Goal: Task Accomplishment & Management: Manage account settings

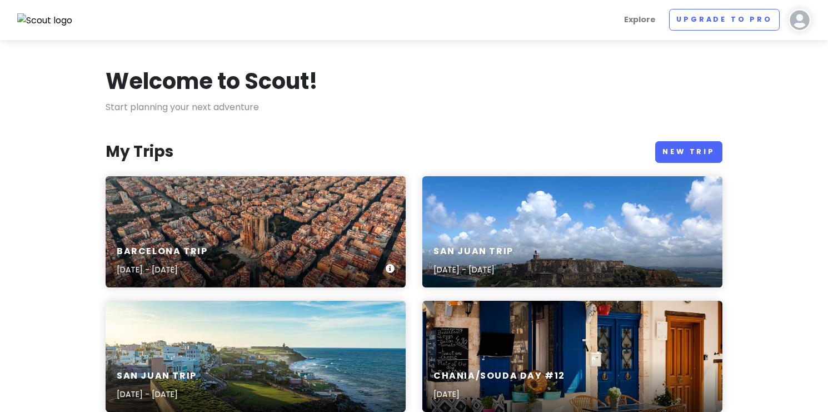
click at [319, 231] on div "Barcelona Trip [DATE] - [DATE]" at bounding box center [256, 231] width 300 height 111
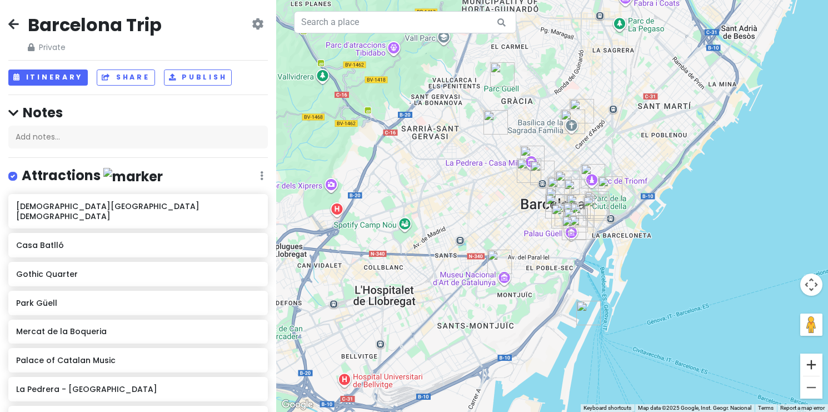
click at [806, 362] on button "Zoom in" at bounding box center [811, 364] width 22 height 22
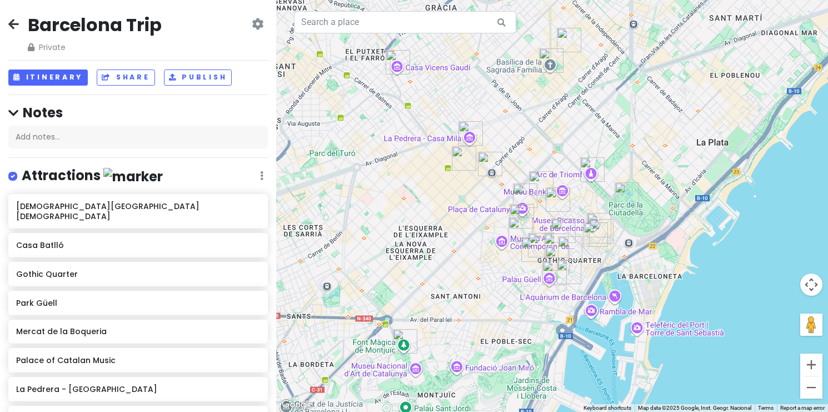
drag, startPoint x: 743, startPoint y: 229, endPoint x: 699, endPoint y: 241, distance: 45.4
click at [699, 241] on div at bounding box center [552, 206] width 552 height 412
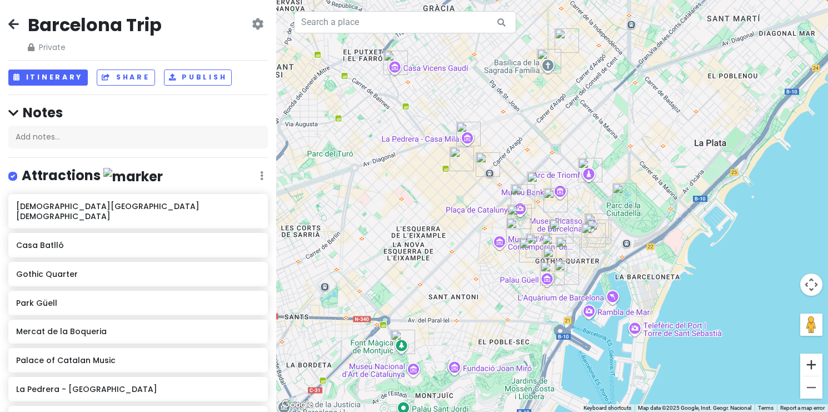
click at [816, 357] on button "Zoom in" at bounding box center [811, 364] width 22 height 22
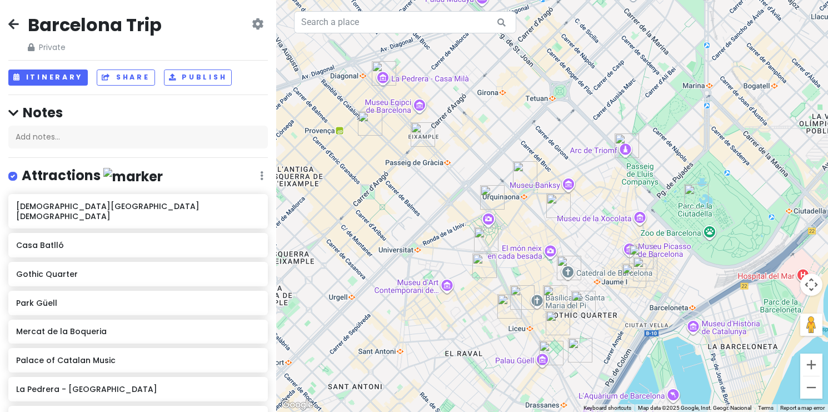
click at [16, 24] on icon at bounding box center [13, 23] width 11 height 9
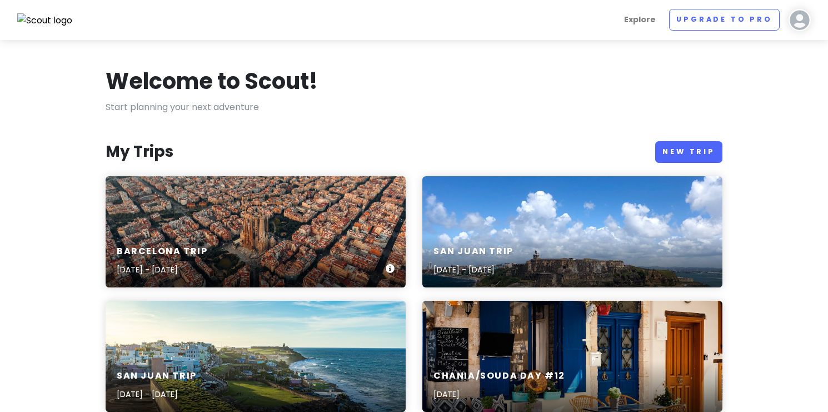
click at [276, 233] on div "Barcelona Trip [DATE] - [DATE]" at bounding box center [256, 231] width 300 height 111
click at [203, 237] on div "Barcelona Trip [DATE] - [DATE]" at bounding box center [256, 260] width 300 height 53
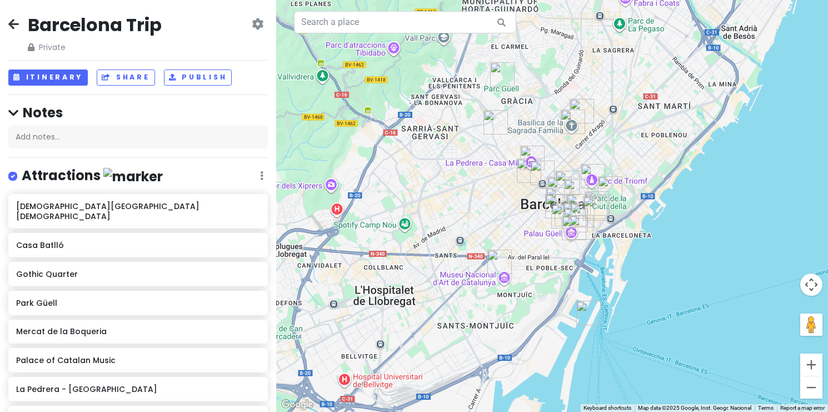
click at [257, 21] on icon at bounding box center [258, 23] width 12 height 9
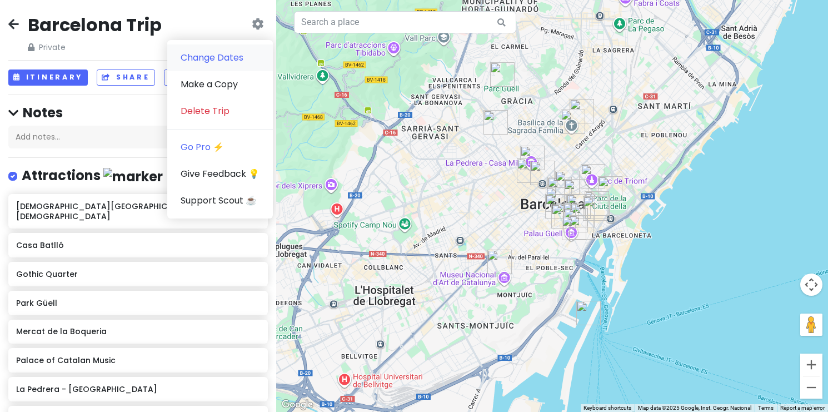
click at [242, 53] on link "Change Dates" at bounding box center [220, 57] width 106 height 27
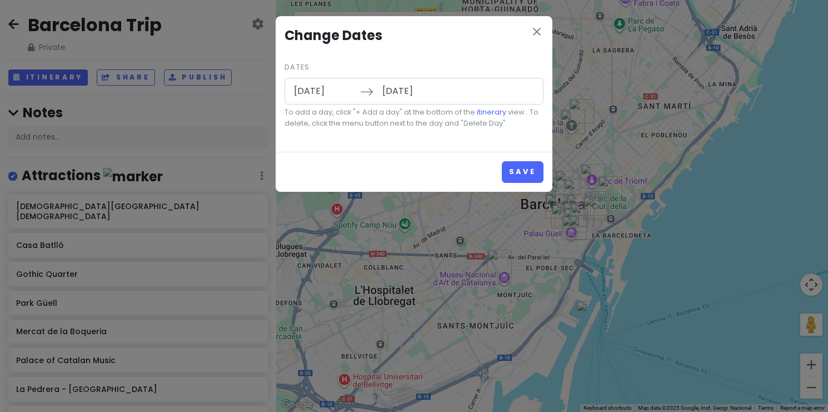
click at [333, 90] on input "[DATE]" at bounding box center [324, 91] width 72 height 26
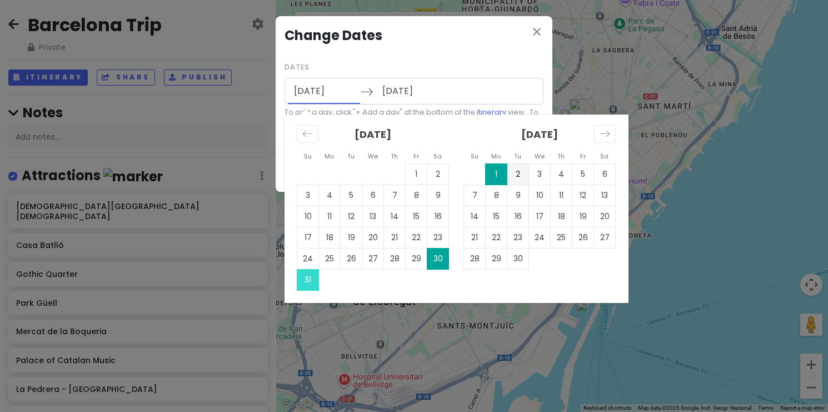
click at [313, 274] on td "31" at bounding box center [308, 279] width 22 height 21
type input "[DATE]"
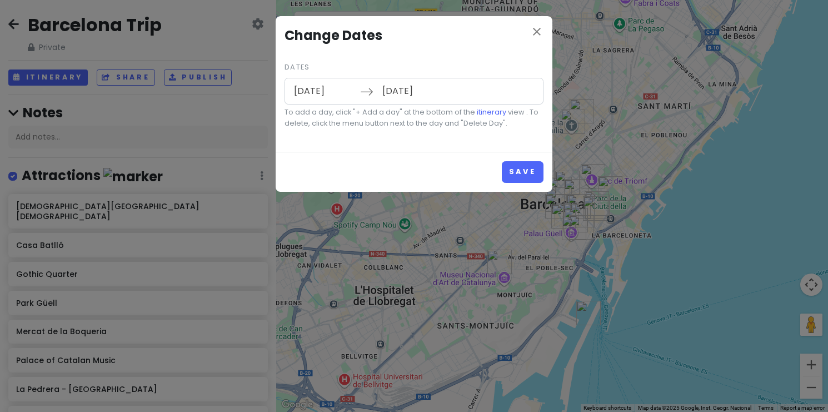
click at [325, 95] on input "[DATE]" at bounding box center [324, 91] width 72 height 26
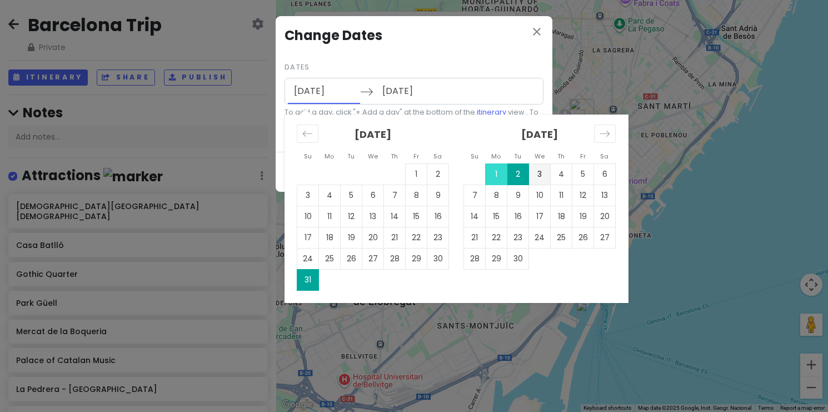
click at [493, 172] on td "1" at bounding box center [497, 173] width 22 height 21
type input "[DATE]"
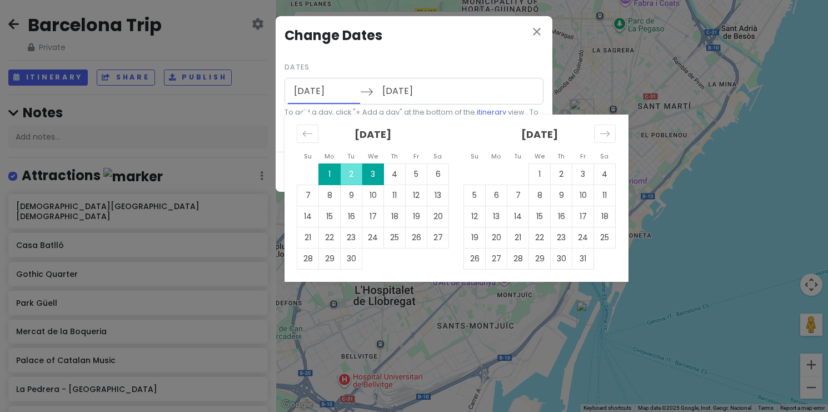
click at [315, 83] on input "[DATE]" at bounding box center [324, 91] width 72 height 26
click at [316, 135] on div "Move backward to switch to the previous month." at bounding box center [308, 133] width 22 height 18
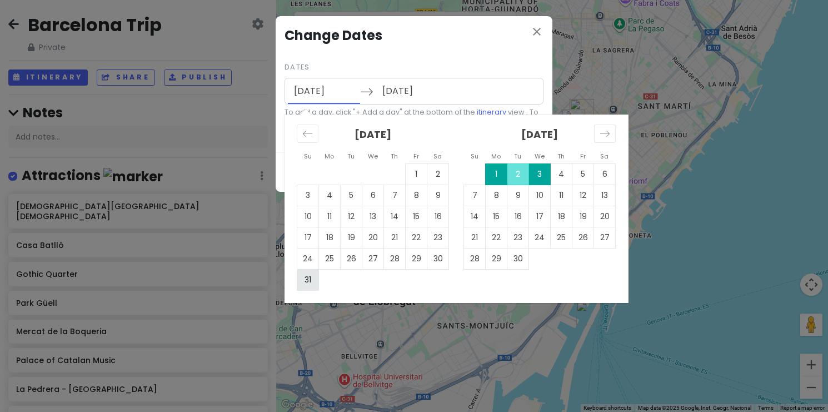
click at [299, 273] on td "31" at bounding box center [308, 279] width 22 height 21
type input "[DATE]"
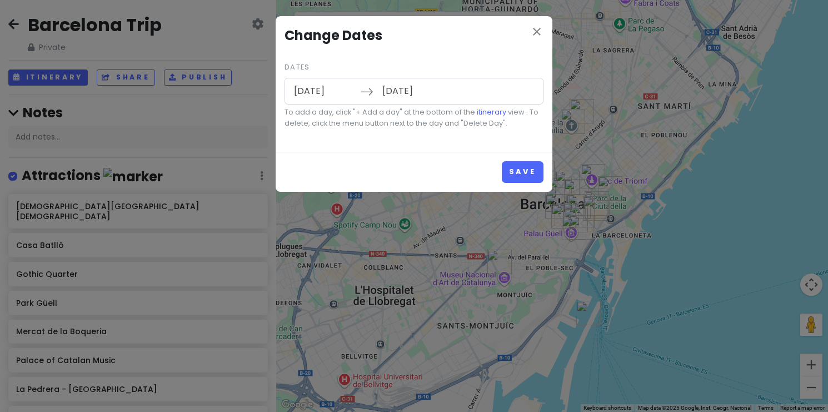
click at [422, 94] on input "[DATE]" at bounding box center [412, 91] width 72 height 26
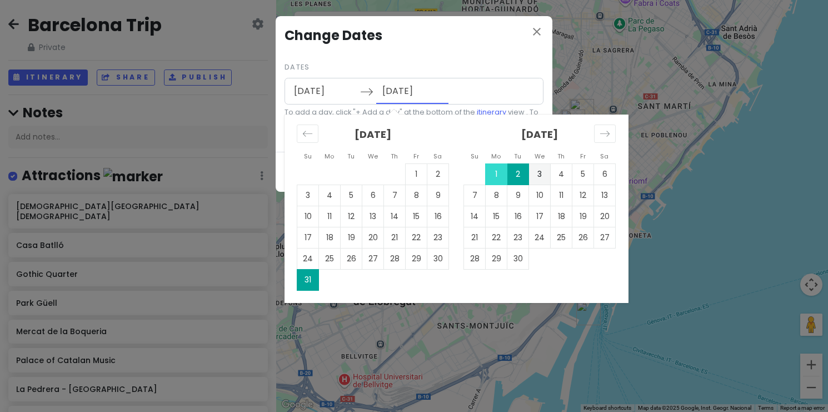
click at [492, 171] on td "1" at bounding box center [497, 173] width 22 height 21
type input "[DATE]"
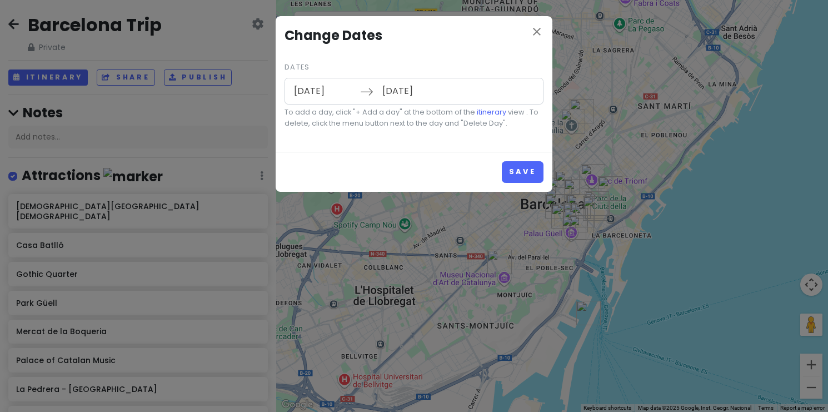
click at [318, 91] on input "[DATE]" at bounding box center [324, 91] width 72 height 26
click at [378, 65] on div "Dates [DATE] Navigate forward to interact with the calendar and select a date. …" at bounding box center [413, 93] width 259 height 69
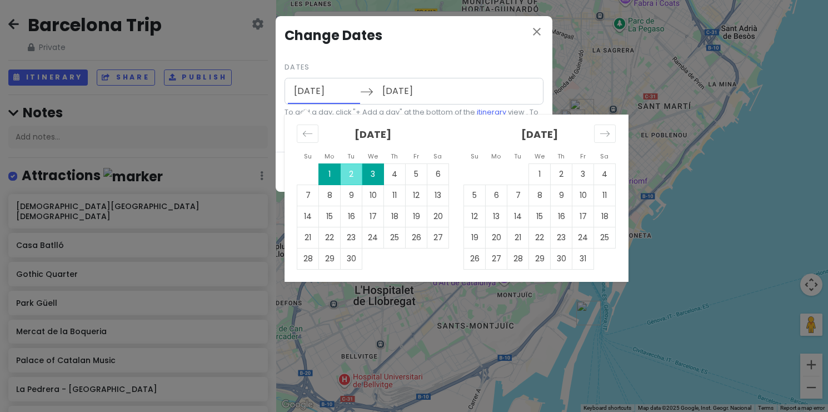
click at [335, 91] on input "[DATE]" at bounding box center [324, 91] width 72 height 26
click at [308, 130] on icon "Move backward to switch to the previous month." at bounding box center [307, 133] width 11 height 11
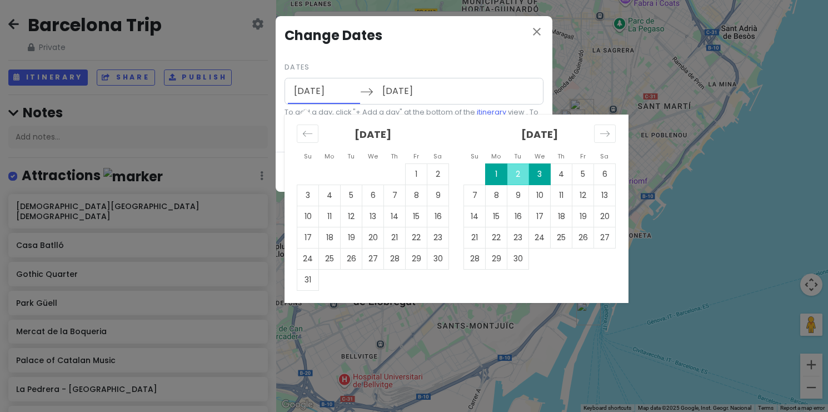
click at [423, 53] on div "close Change Dates Dates [DATE] Navigate forward to interact with the calendar …" at bounding box center [414, 84] width 277 height 136
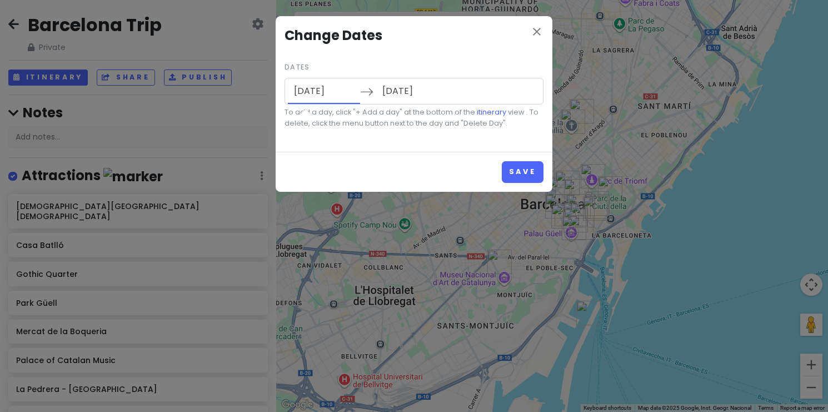
click at [338, 88] on input "[DATE]" at bounding box center [324, 91] width 72 height 26
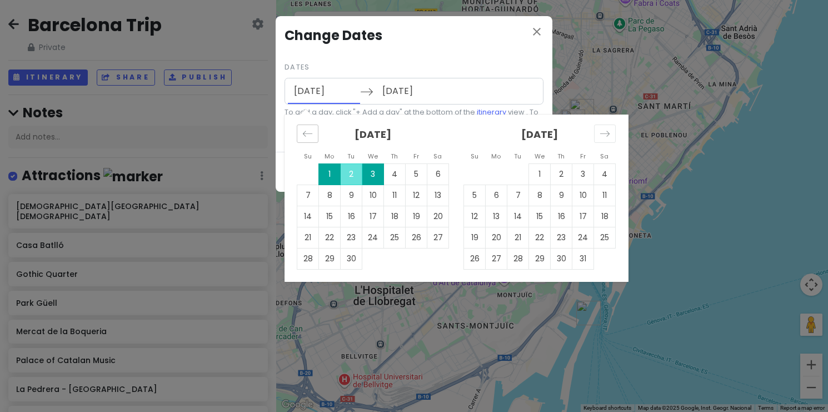
click at [311, 133] on icon "Move backward to switch to the previous month." at bounding box center [307, 134] width 9 height 6
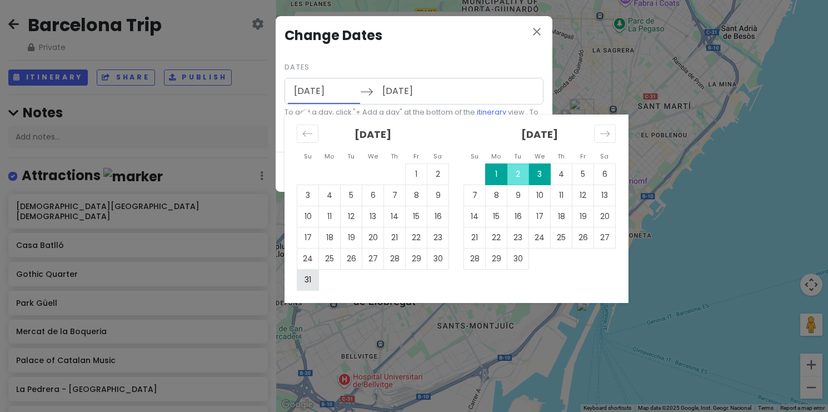
click at [307, 285] on td "31" at bounding box center [308, 279] width 22 height 21
type input "[DATE]"
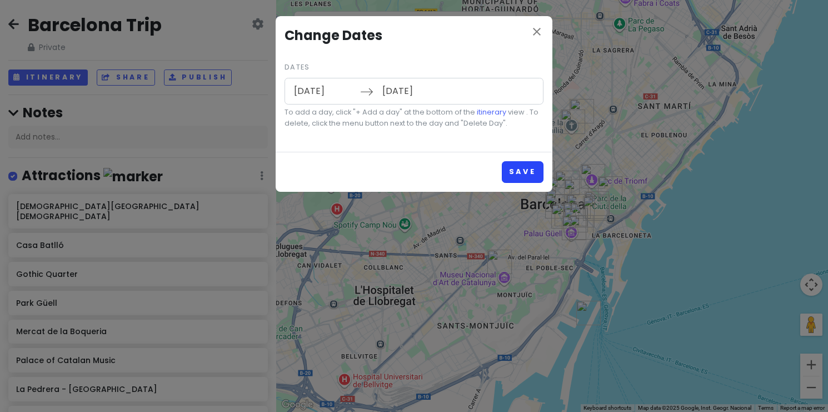
click at [525, 167] on button "Save" at bounding box center [523, 172] width 42 height 22
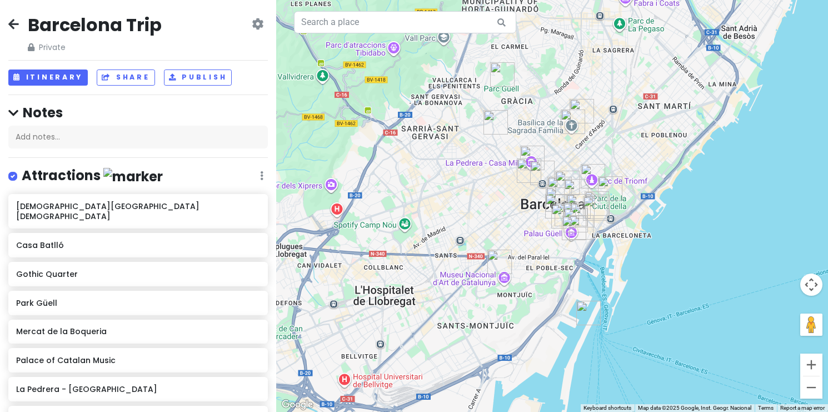
click at [253, 28] on icon at bounding box center [258, 23] width 12 height 9
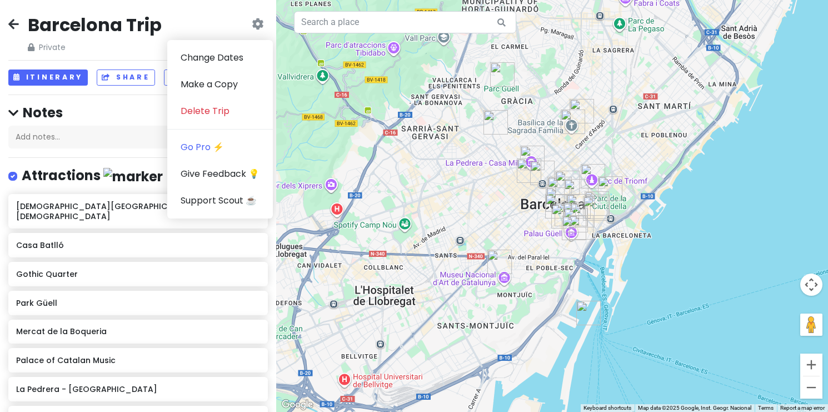
click at [210, 23] on div "Barcelona Trip Private Change Dates Make a Copy Delete Trip Go Pro ⚡️ Give Feed…" at bounding box center [137, 33] width 259 height 40
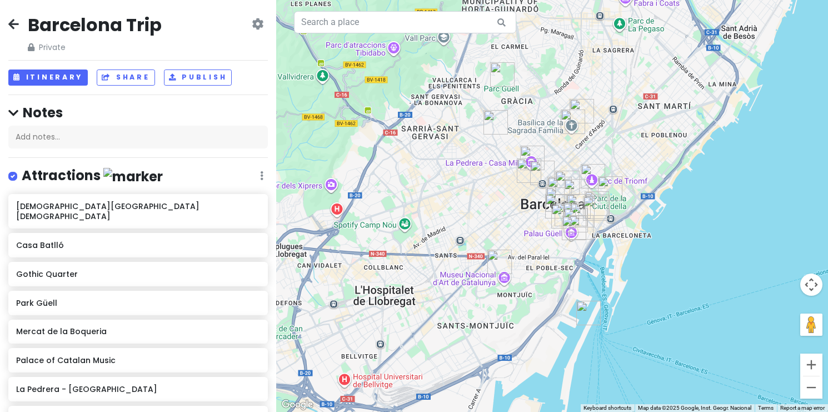
click at [17, 31] on link at bounding box center [13, 25] width 11 height 14
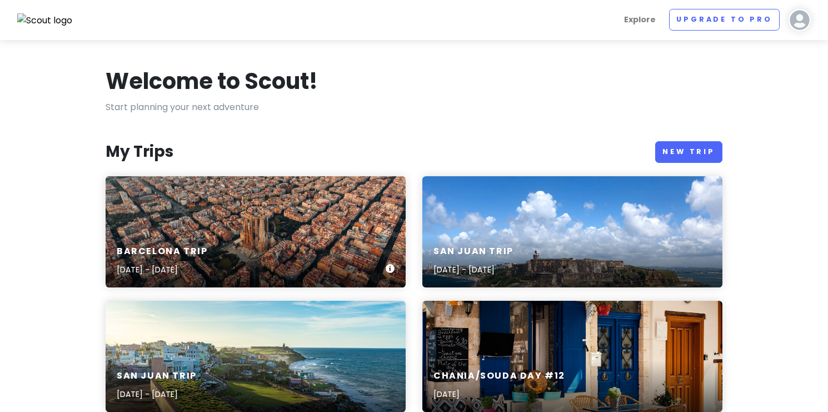
click at [279, 249] on div "Barcelona Trip [DATE] - [DATE]" at bounding box center [256, 260] width 300 height 53
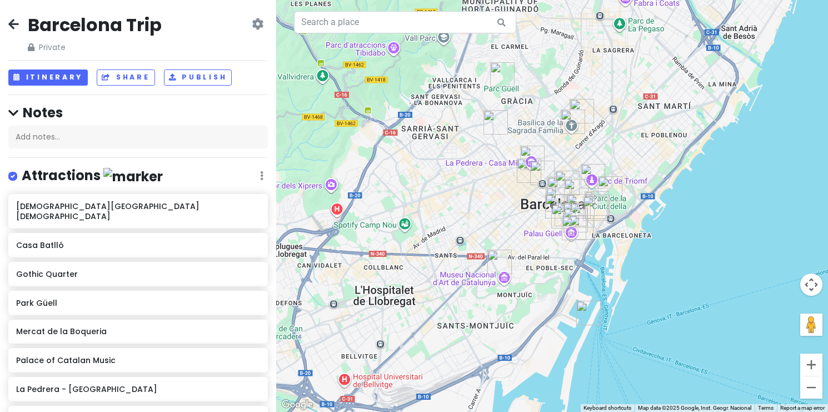
click at [258, 22] on icon at bounding box center [258, 23] width 12 height 9
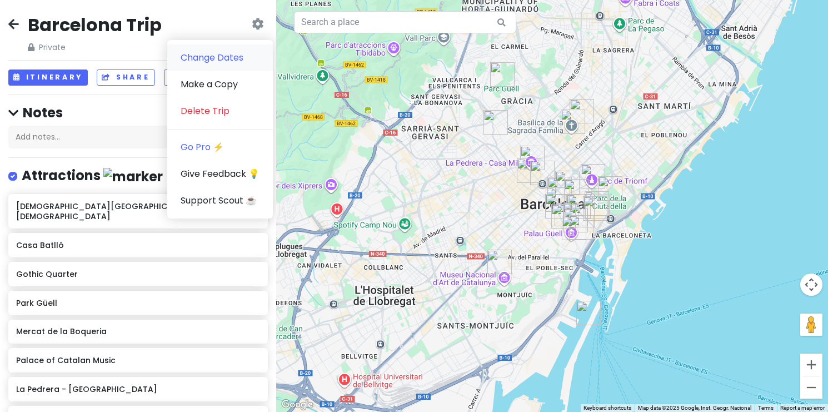
click at [241, 53] on link "Change Dates" at bounding box center [220, 57] width 106 height 27
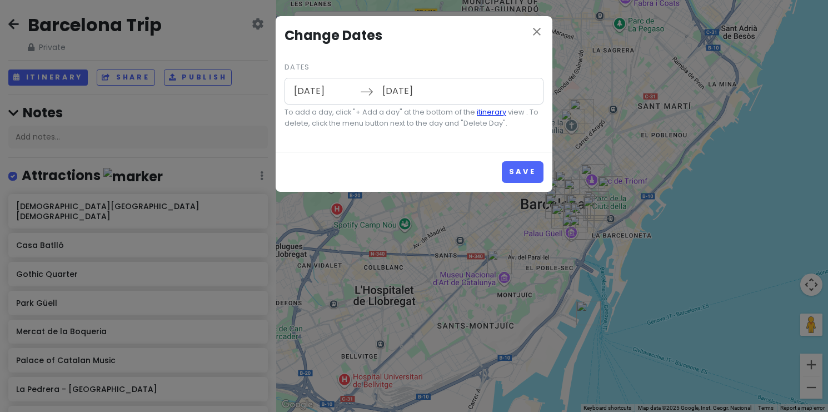
click at [490, 112] on link "itinerary" at bounding box center [491, 111] width 29 height 9
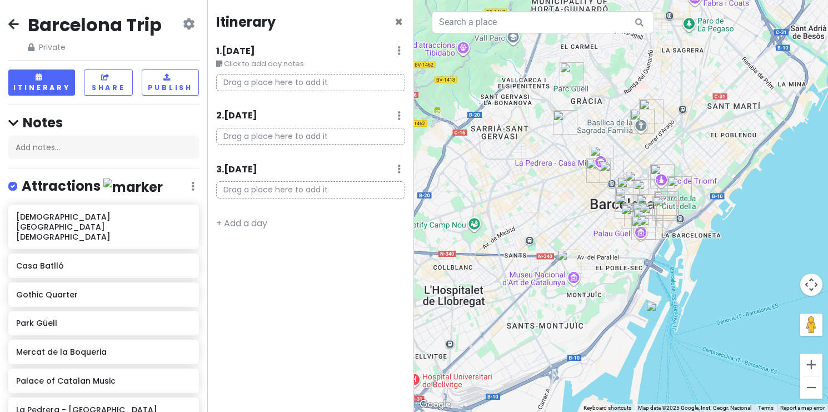
click at [401, 169] on div "3 . [DATE] Add Day Notes Delete Day" at bounding box center [310, 171] width 189 height 19
click at [398, 167] on icon at bounding box center [398, 168] width 3 height 9
click at [366, 228] on link "Delete Day" at bounding box center [364, 229] width 91 height 27
click at [399, 167] on icon at bounding box center [398, 168] width 3 height 9
click at [352, 223] on link "Delete Day" at bounding box center [364, 229] width 91 height 27
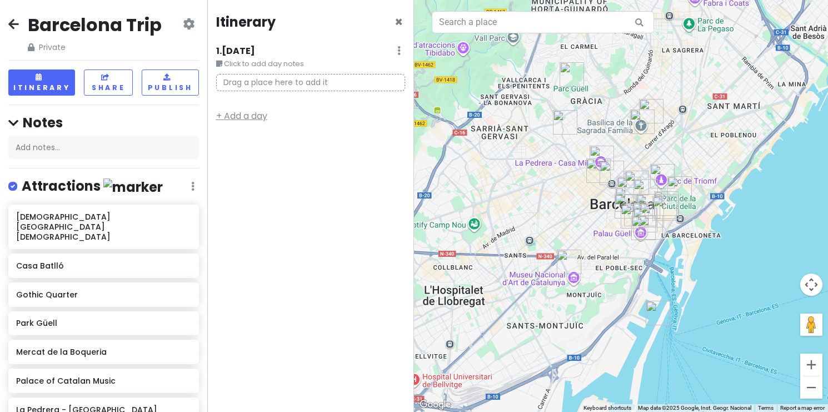
click at [246, 113] on link "+ Add a day" at bounding box center [241, 115] width 51 height 13
click at [812, 367] on button "Zoom in" at bounding box center [811, 364] width 22 height 22
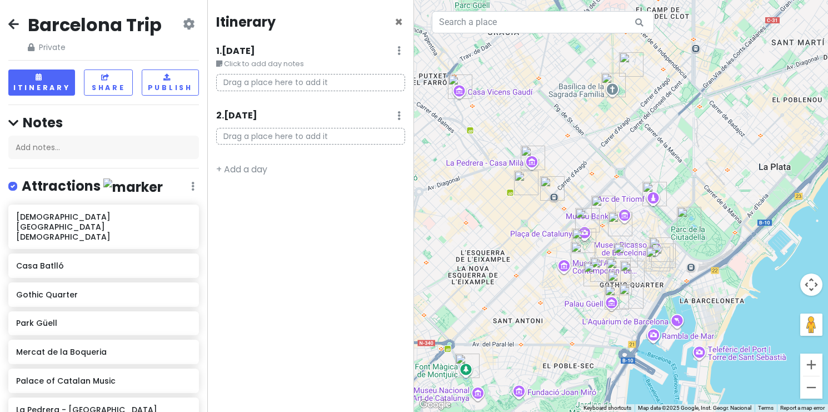
drag, startPoint x: 728, startPoint y: 319, endPoint x: 677, endPoint y: 355, distance: 62.6
click at [677, 355] on div at bounding box center [621, 206] width 414 height 412
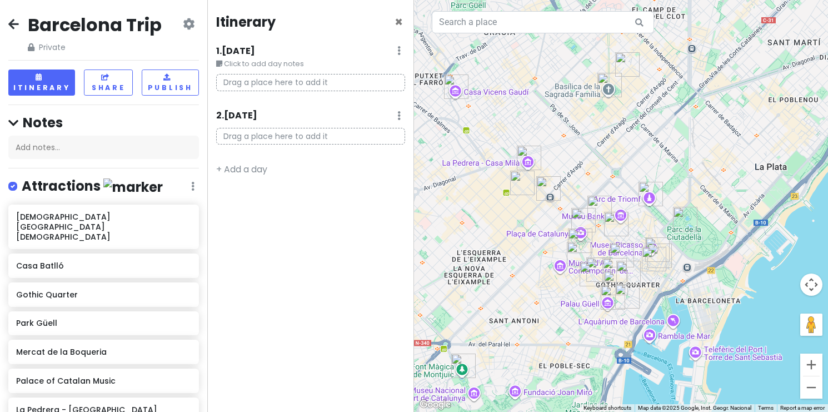
click at [608, 88] on img "Basílica de la Sagrada Família" at bounding box center [609, 85] width 24 height 24
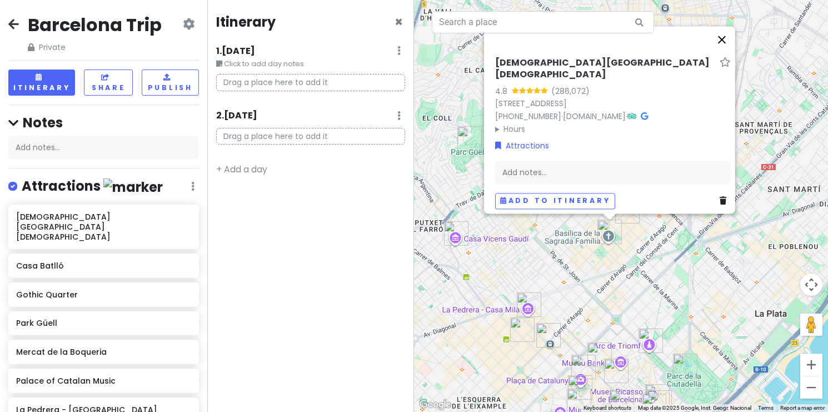
click at [728, 44] on button "Close" at bounding box center [721, 39] width 27 height 27
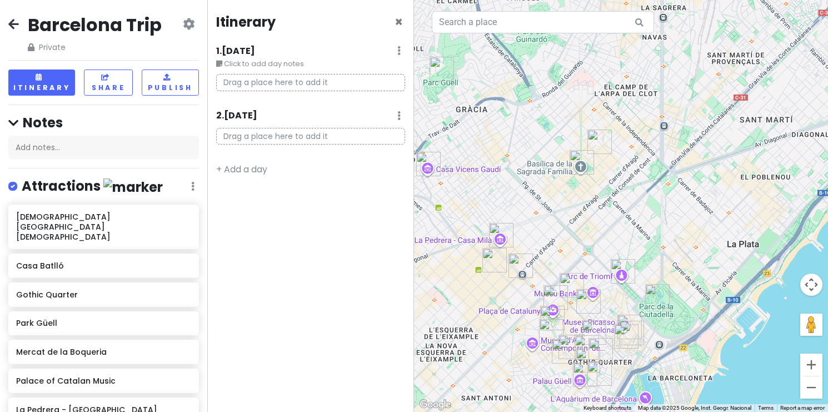
drag, startPoint x: 637, startPoint y: 316, endPoint x: 608, endPoint y: 242, distance: 79.7
click at [608, 242] on div at bounding box center [621, 206] width 414 height 412
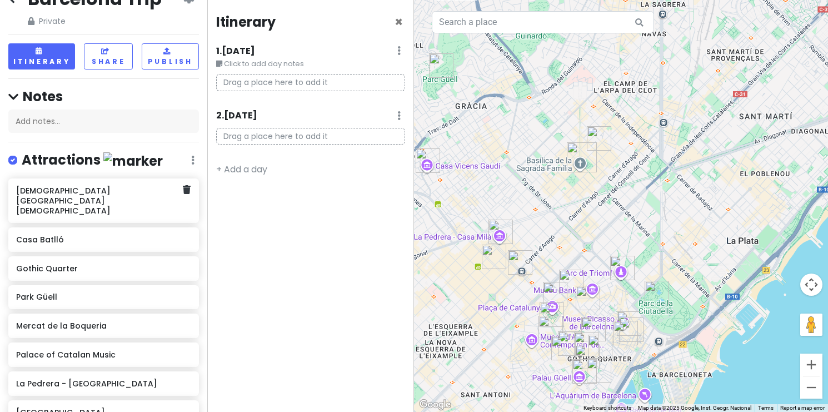
scroll to position [28, 0]
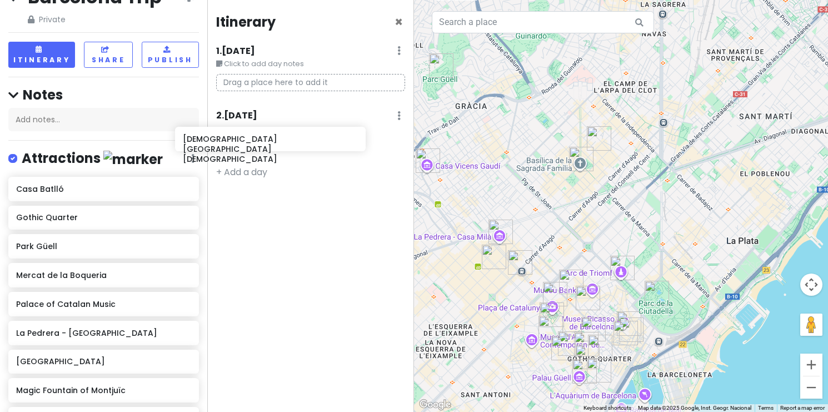
drag, startPoint x: 105, startPoint y: 191, endPoint x: 272, endPoint y: 144, distance: 173.2
click at [272, 144] on div "Barcelona Trip Private Change Dates Make a Copy Delete Trip Go Pro ⚡️ Give Feed…" at bounding box center [414, 206] width 828 height 412
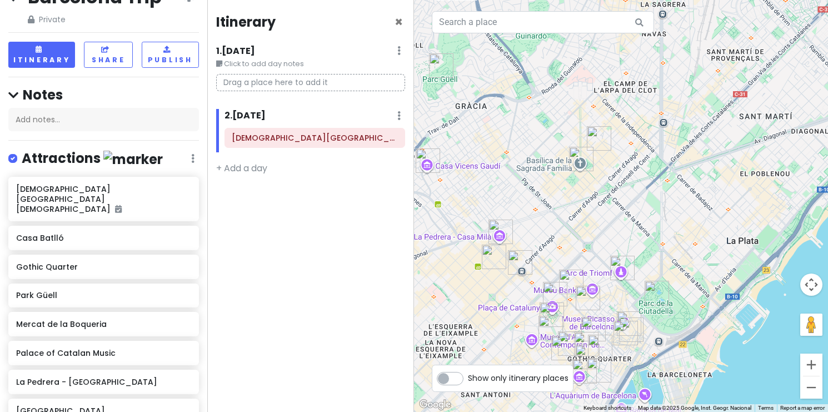
click at [595, 139] on img "La Granota & Co" at bounding box center [599, 138] width 24 height 24
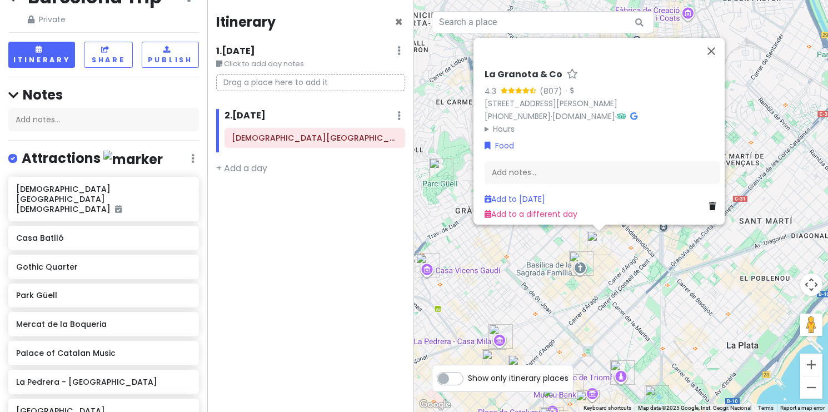
click at [318, 289] on div "Itinerary × 1 . [DATE] Edit Day Notes Delete Day Click to add day notes Drag a …" at bounding box center [310, 206] width 207 height 412
click at [325, 238] on div "Itinerary × 1 . [DATE] Edit Day Notes Delete Day Click to add day notes Drag a …" at bounding box center [310, 206] width 207 height 412
click at [716, 48] on button "Close" at bounding box center [711, 51] width 27 height 27
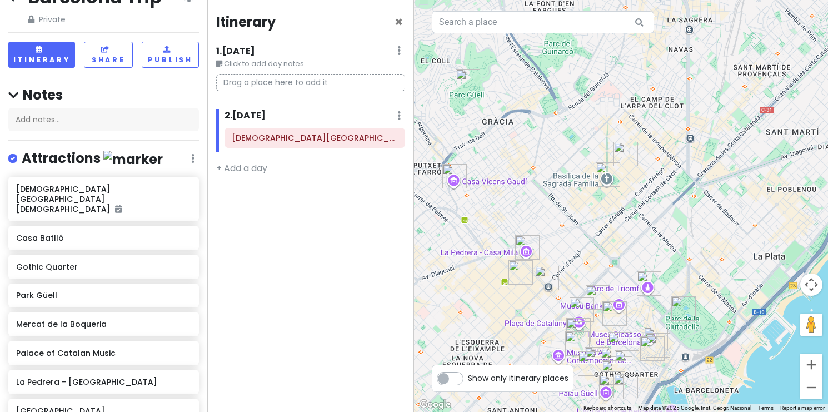
drag, startPoint x: 631, startPoint y: 288, endPoint x: 657, endPoint y: 198, distance: 93.7
click at [658, 198] on div at bounding box center [621, 206] width 414 height 412
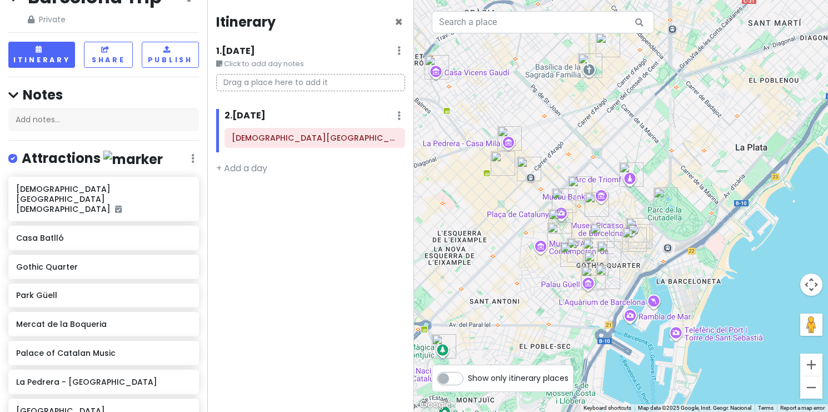
drag, startPoint x: 647, startPoint y: 242, endPoint x: 629, endPoint y: 130, distance: 113.1
click at [629, 130] on div at bounding box center [621, 206] width 414 height 412
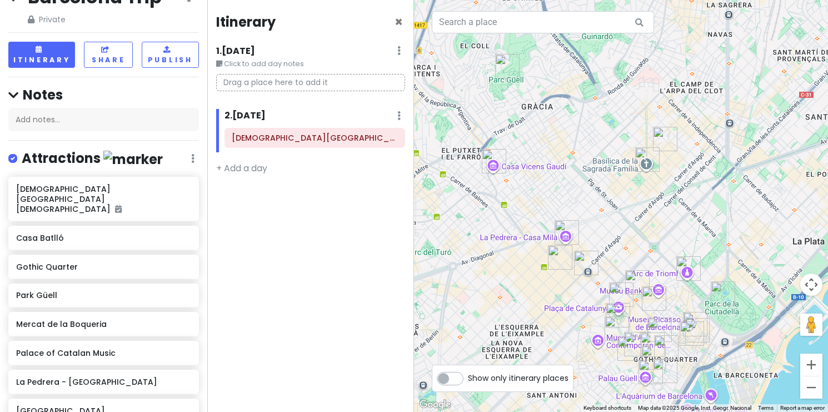
drag, startPoint x: 710, startPoint y: 236, endPoint x: 768, endPoint y: 331, distance: 111.5
click at [768, 331] on div at bounding box center [621, 206] width 414 height 412
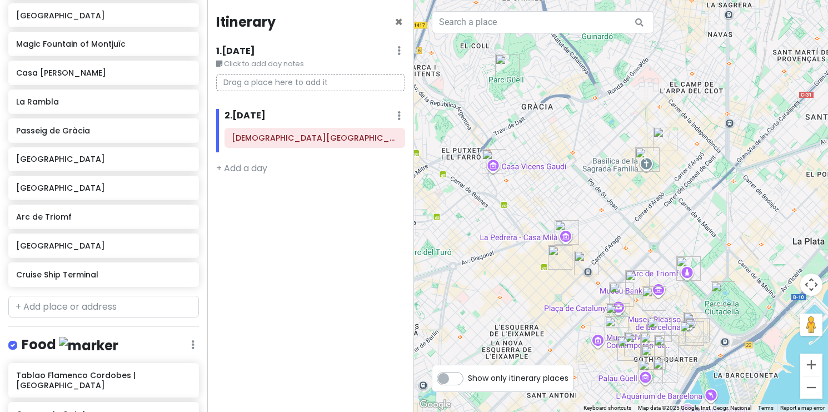
scroll to position [427, 0]
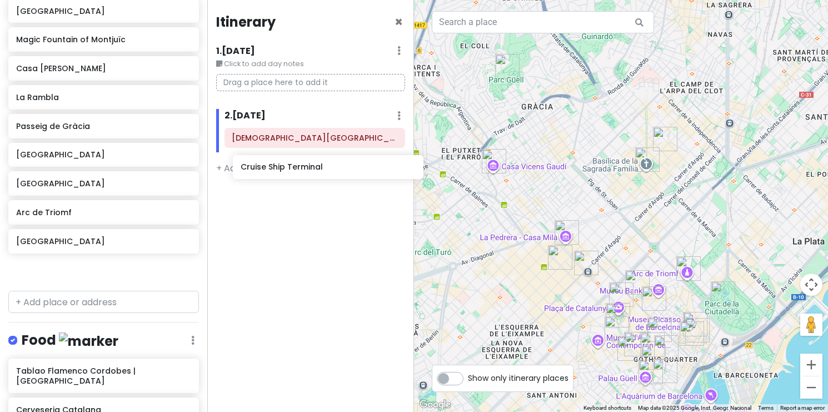
drag, startPoint x: 81, startPoint y: 249, endPoint x: 297, endPoint y: 170, distance: 229.5
click at [297, 170] on div "Barcelona Trip Private Change Dates Make a Copy Delete Trip Go Pro ⚡️ Give Feed…" at bounding box center [414, 206] width 828 height 412
drag, startPoint x: 38, startPoint y: 252, endPoint x: 253, endPoint y: 169, distance: 230.6
click at [253, 169] on div "Barcelona Trip Private Change Dates Make a Copy Delete Trip Go Pro ⚡️ Give Feed…" at bounding box center [414, 206] width 828 height 412
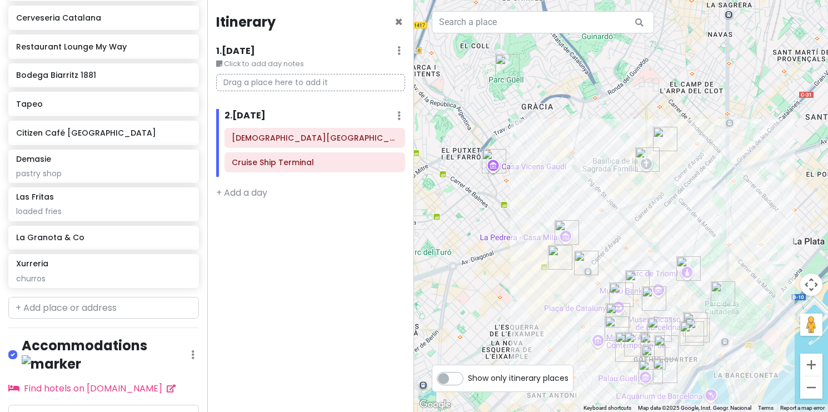
scroll to position [818, 0]
click at [808, 393] on button "Zoom out" at bounding box center [811, 387] width 22 height 22
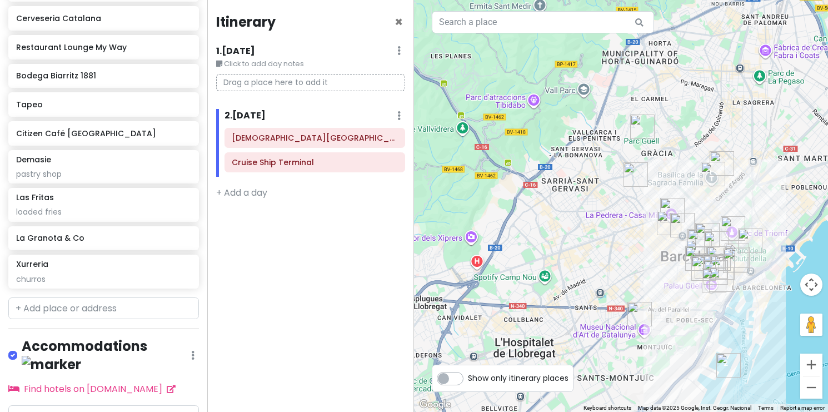
drag, startPoint x: 603, startPoint y: 342, endPoint x: 682, endPoint y: 339, distance: 79.5
click at [683, 339] on div at bounding box center [621, 206] width 414 height 412
click at [812, 385] on button "Zoom out" at bounding box center [811, 387] width 22 height 22
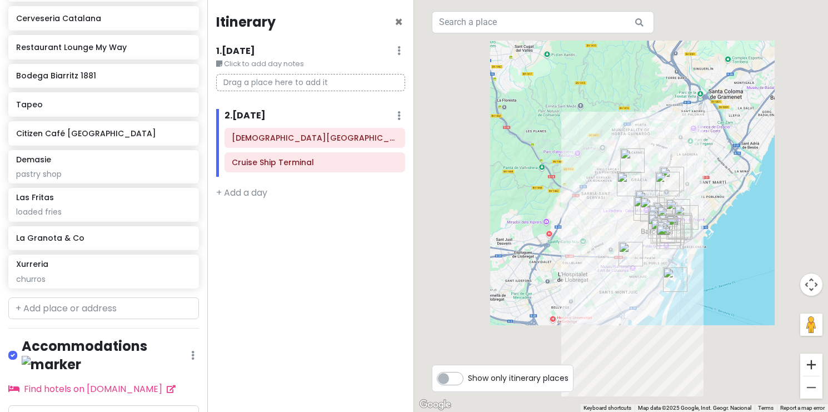
click at [809, 363] on button "Zoom in" at bounding box center [811, 364] width 22 height 22
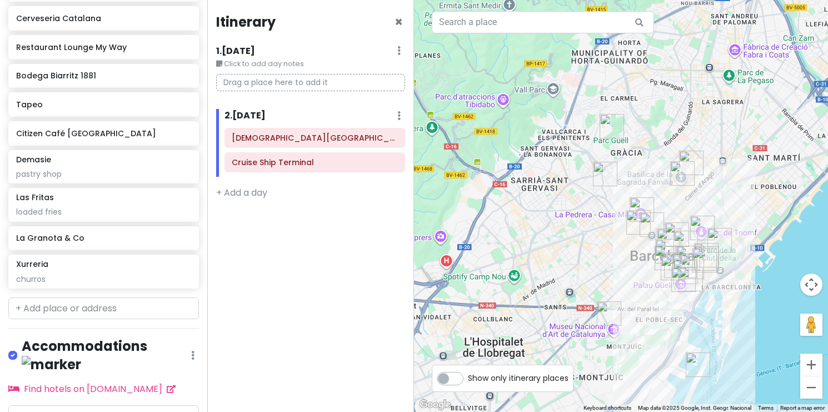
drag, startPoint x: 719, startPoint y: 324, endPoint x: 631, endPoint y: 322, distance: 88.4
click at [631, 322] on div at bounding box center [621, 206] width 414 height 412
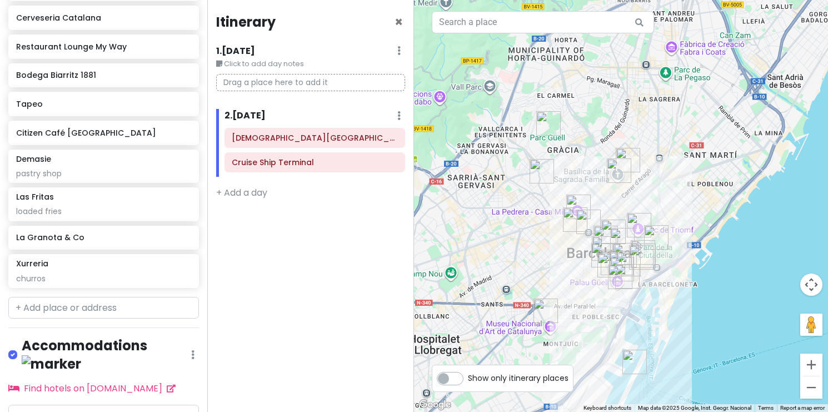
scroll to position [818, 0]
type input "="
type input "A"
type input "bcn"
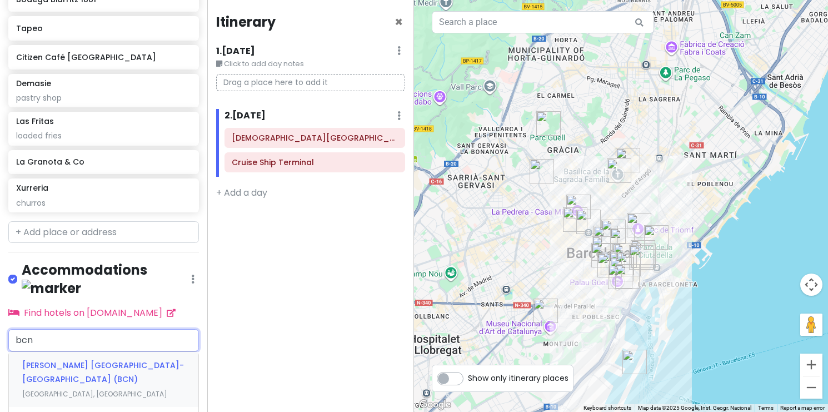
scroll to position [910, 0]
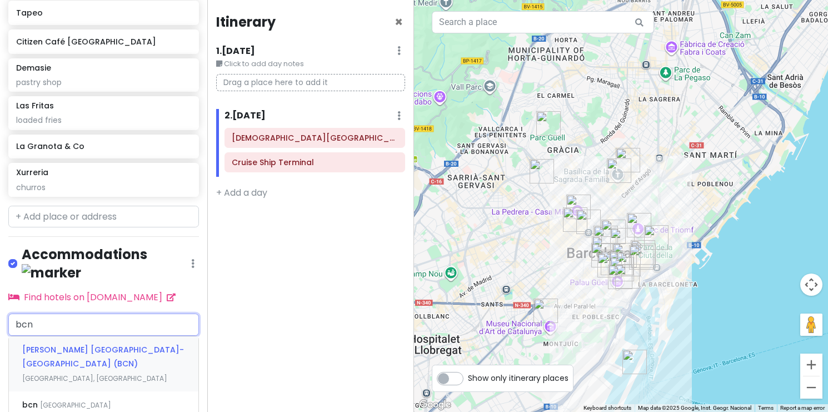
click at [89, 373] on span "[GEOGRAPHIC_DATA], [GEOGRAPHIC_DATA]" at bounding box center [94, 377] width 145 height 9
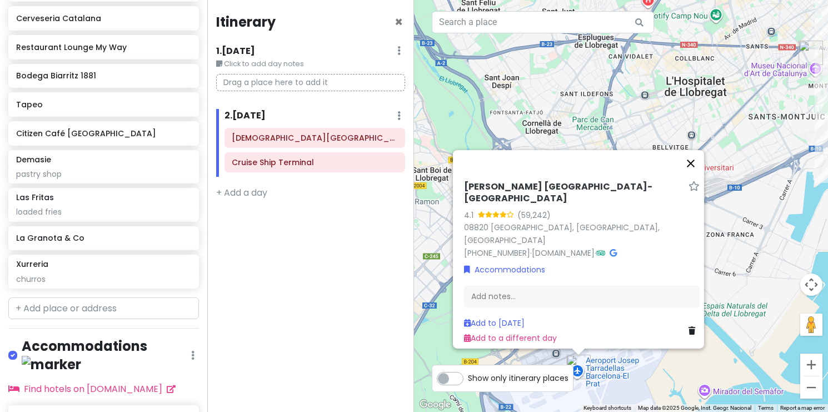
click at [695, 176] on button "Close" at bounding box center [690, 162] width 27 height 27
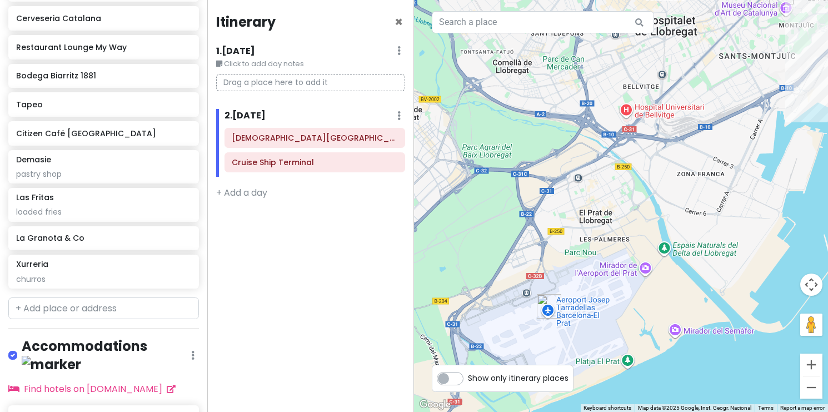
drag, startPoint x: 676, startPoint y: 276, endPoint x: 647, endPoint y: 214, distance: 68.3
click at [647, 214] on div at bounding box center [621, 206] width 414 height 412
click at [811, 387] on button "Zoom out" at bounding box center [811, 387] width 22 height 22
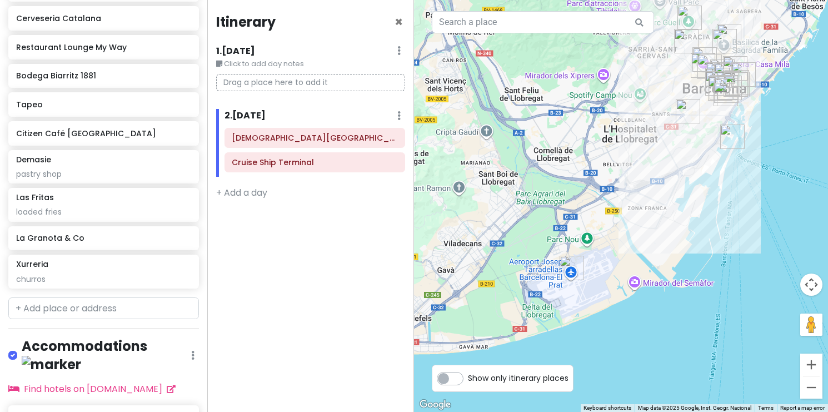
drag, startPoint x: 767, startPoint y: 201, endPoint x: 746, endPoint y: 231, distance: 37.0
click at [746, 230] on div at bounding box center [621, 206] width 414 height 412
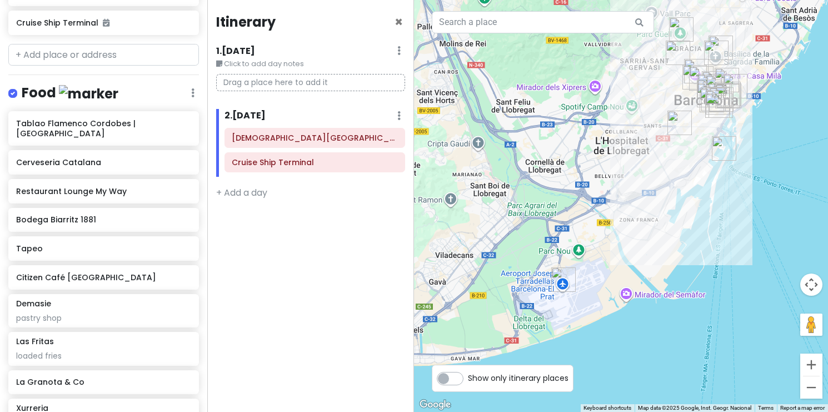
scroll to position [672, 0]
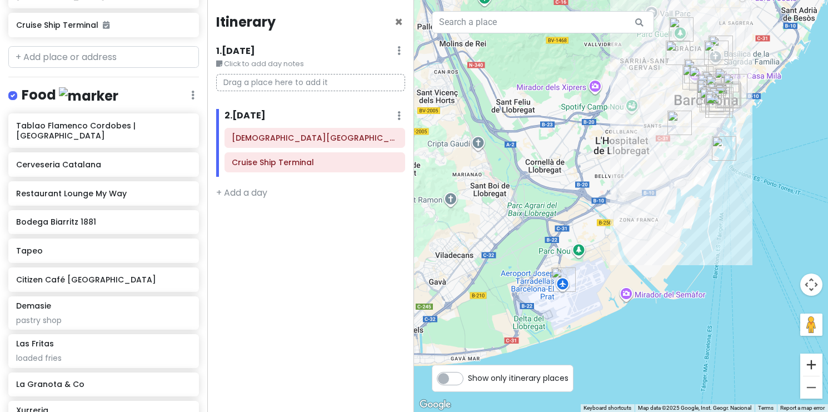
click at [809, 357] on button "Zoom in" at bounding box center [811, 364] width 22 height 22
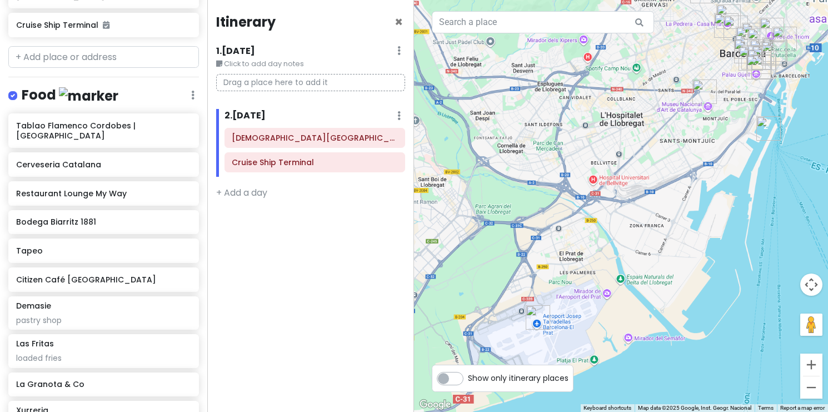
click at [809, 357] on button "Zoom in" at bounding box center [811, 364] width 22 height 22
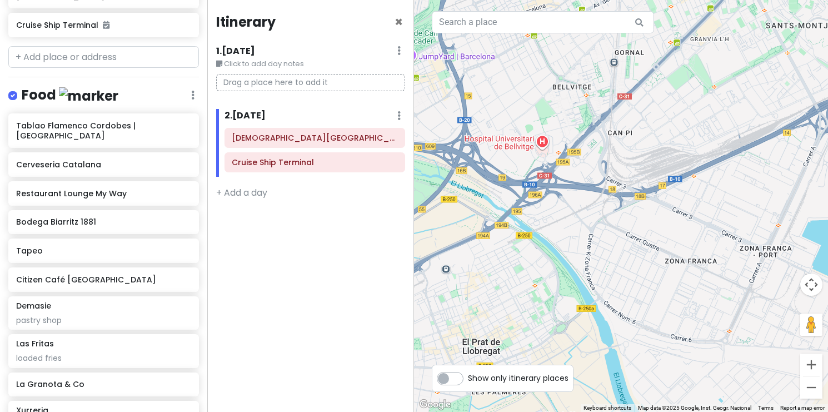
drag, startPoint x: 767, startPoint y: 195, endPoint x: 617, endPoint y: 330, distance: 201.8
click at [619, 326] on div at bounding box center [621, 206] width 414 height 412
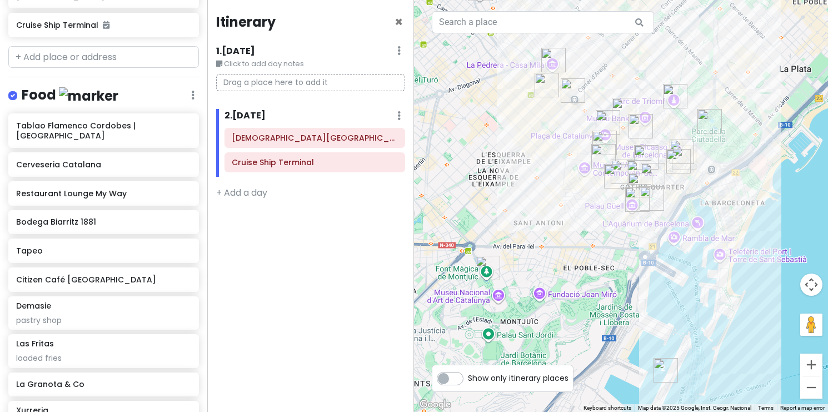
drag, startPoint x: 721, startPoint y: 162, endPoint x: 638, endPoint y: 248, distance: 120.2
click at [638, 248] on div at bounding box center [621, 206] width 414 height 412
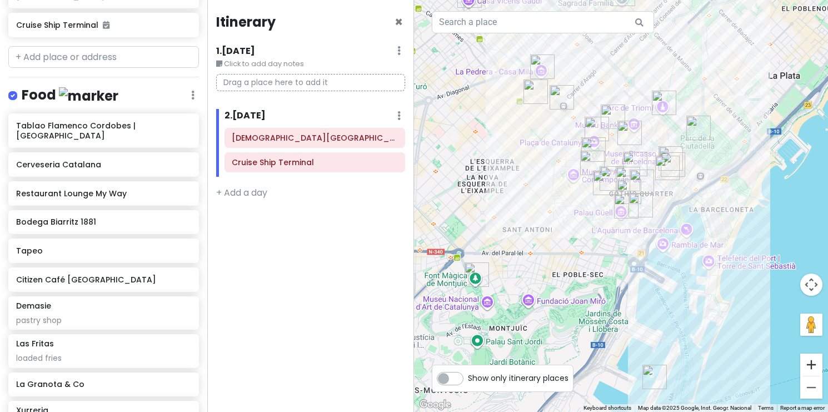
click at [807, 357] on button "Zoom in" at bounding box center [811, 364] width 22 height 22
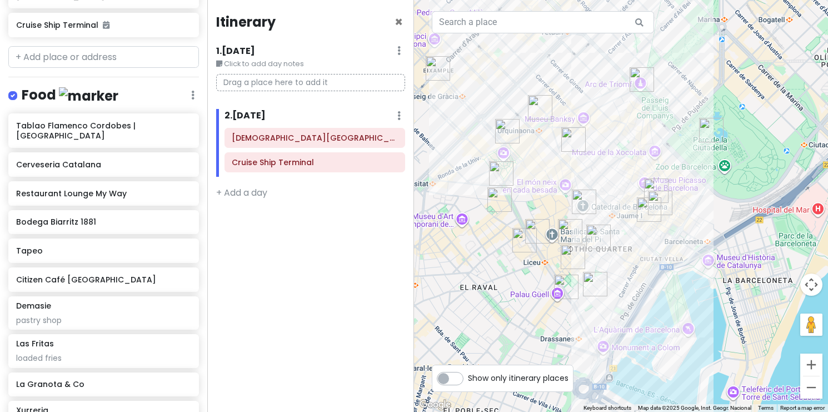
drag, startPoint x: 762, startPoint y: 254, endPoint x: 701, endPoint y: 334, distance: 101.5
click at [701, 334] on div at bounding box center [621, 206] width 414 height 412
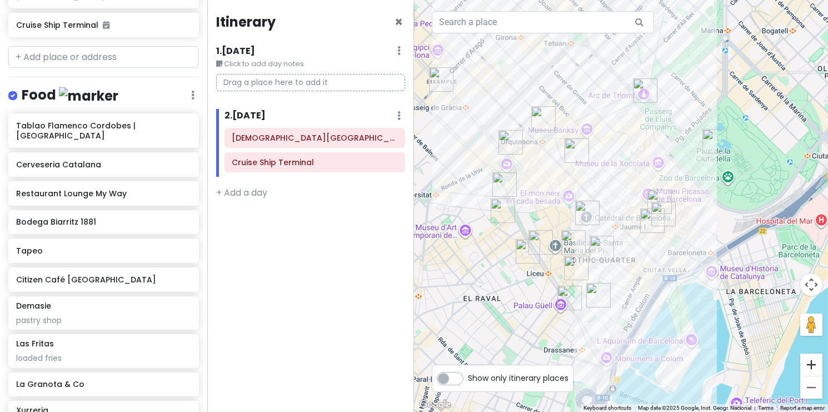
click at [818, 363] on button "Zoom in" at bounding box center [811, 364] width 22 height 22
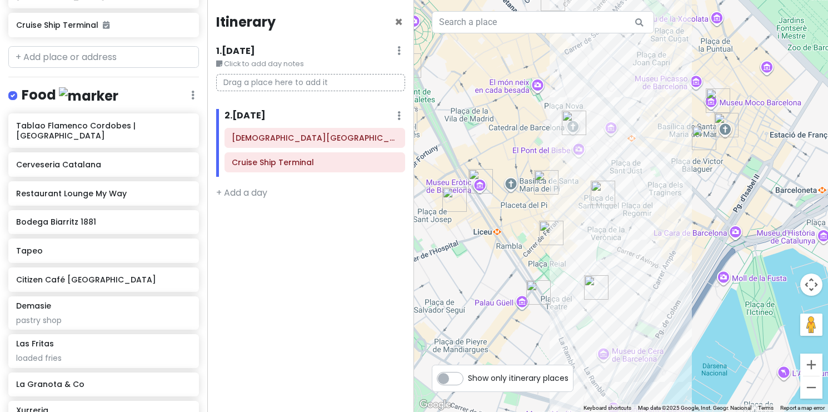
drag, startPoint x: 677, startPoint y: 342, endPoint x: 701, endPoint y: 224, distance: 120.2
click at [701, 224] on div at bounding box center [621, 206] width 414 height 412
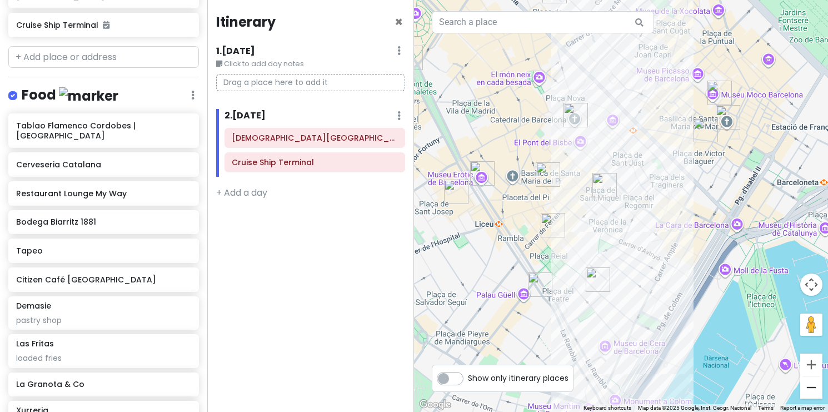
click at [815, 392] on button "Zoom out" at bounding box center [811, 387] width 22 height 22
